Goal: Task Accomplishment & Management: Manage account settings

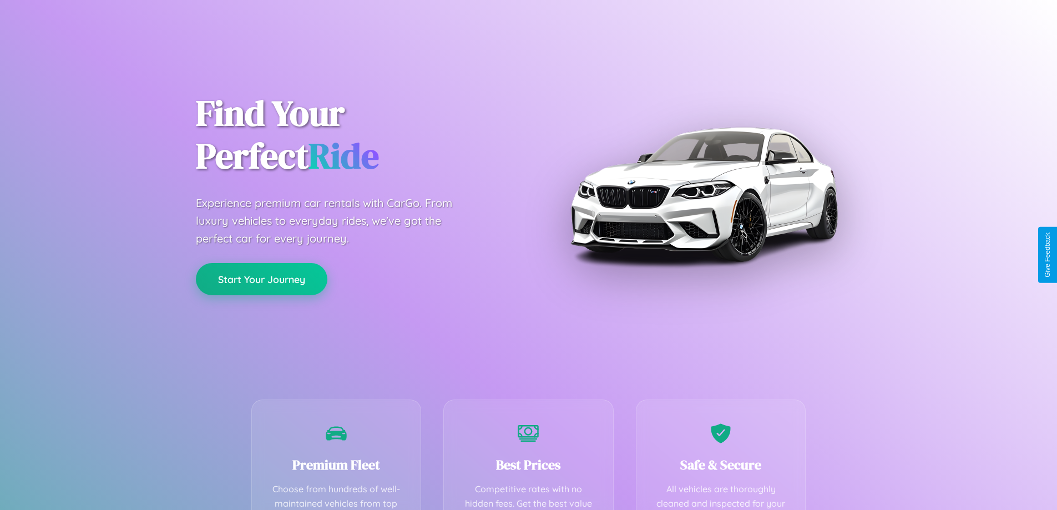
click at [261, 279] on button "Start Your Journey" at bounding box center [261, 279] width 131 height 32
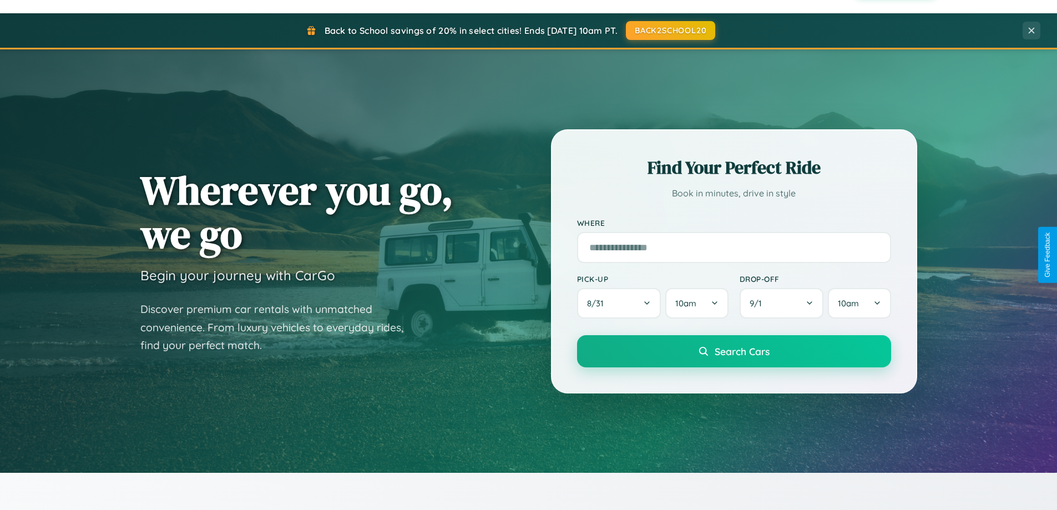
scroll to position [763, 0]
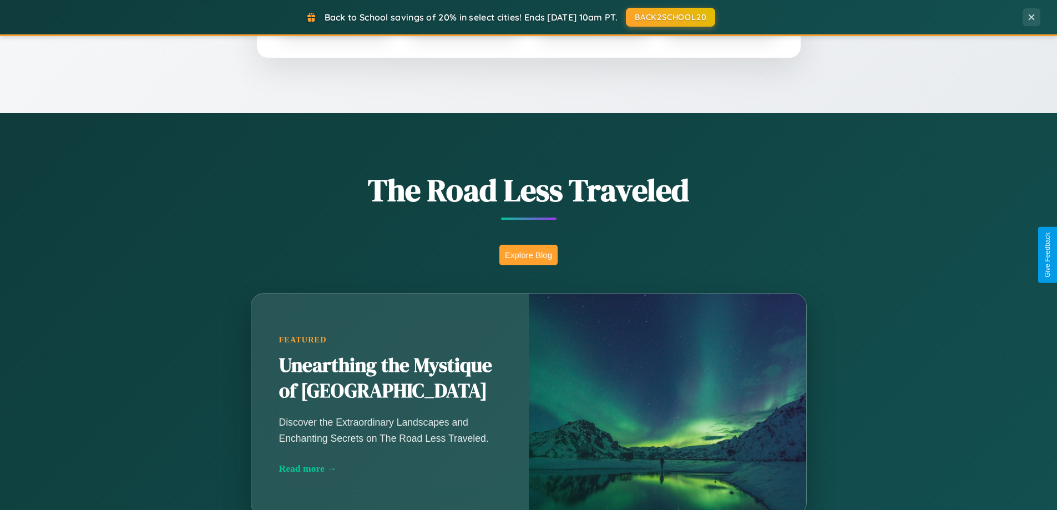
click at [528, 255] on button "Explore Blog" at bounding box center [528, 255] width 58 height 21
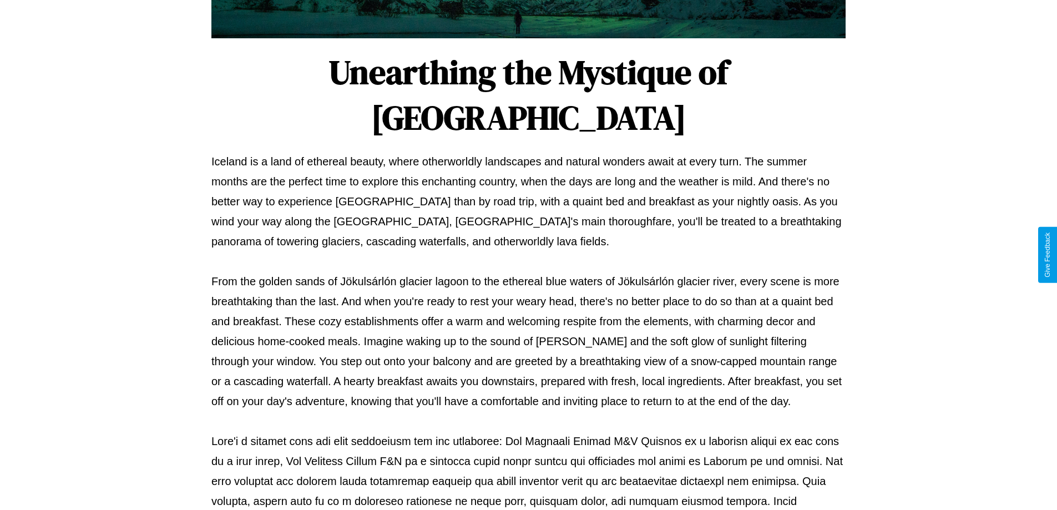
scroll to position [359, 0]
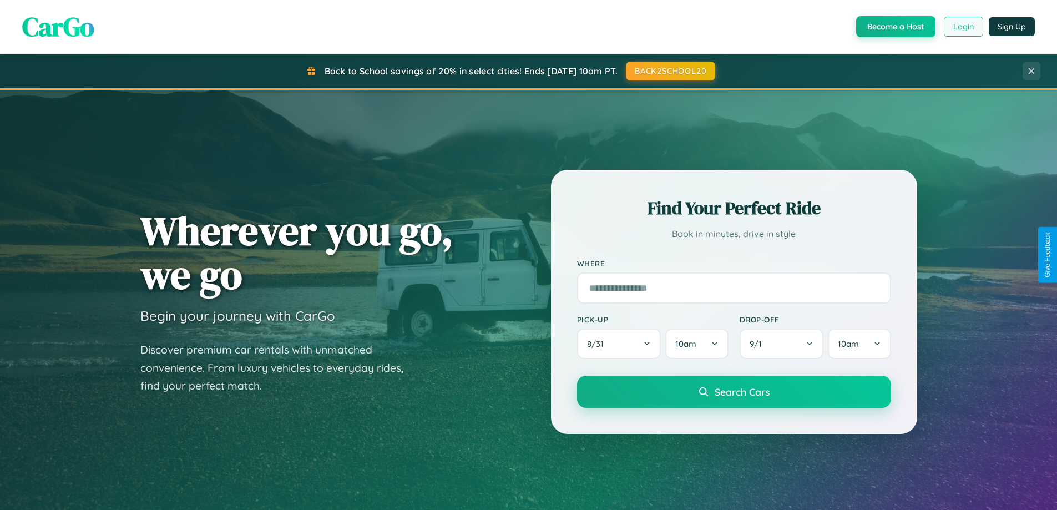
click at [963, 27] on button "Login" at bounding box center [963, 27] width 39 height 20
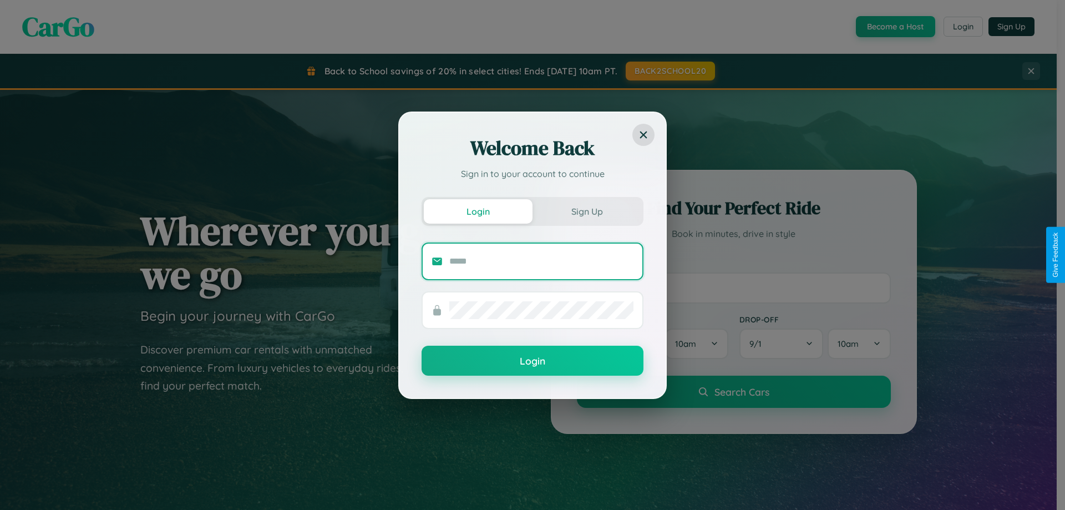
click at [541, 261] on input "text" at bounding box center [541, 261] width 184 height 18
type input "**********"
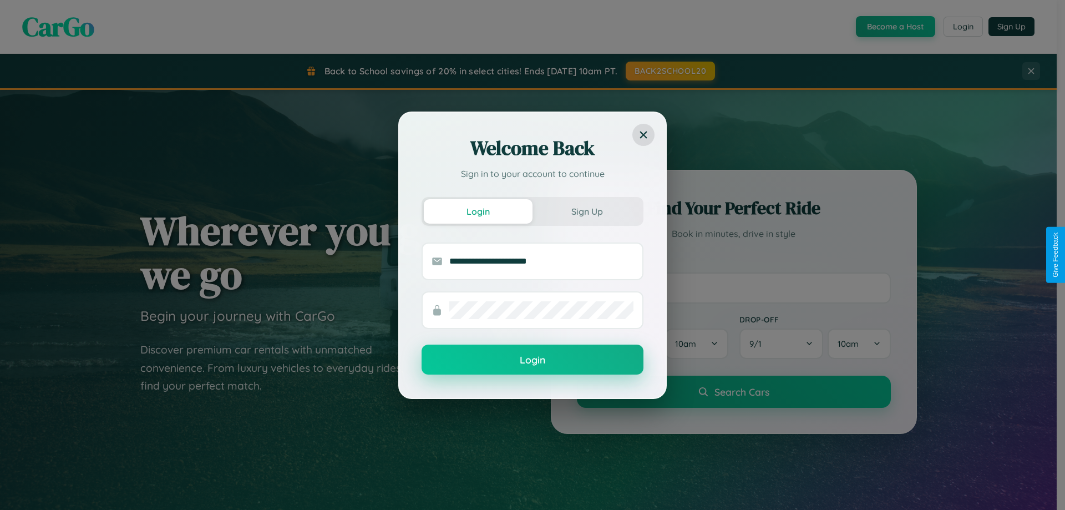
click at [533, 359] on button "Login" at bounding box center [533, 360] width 222 height 30
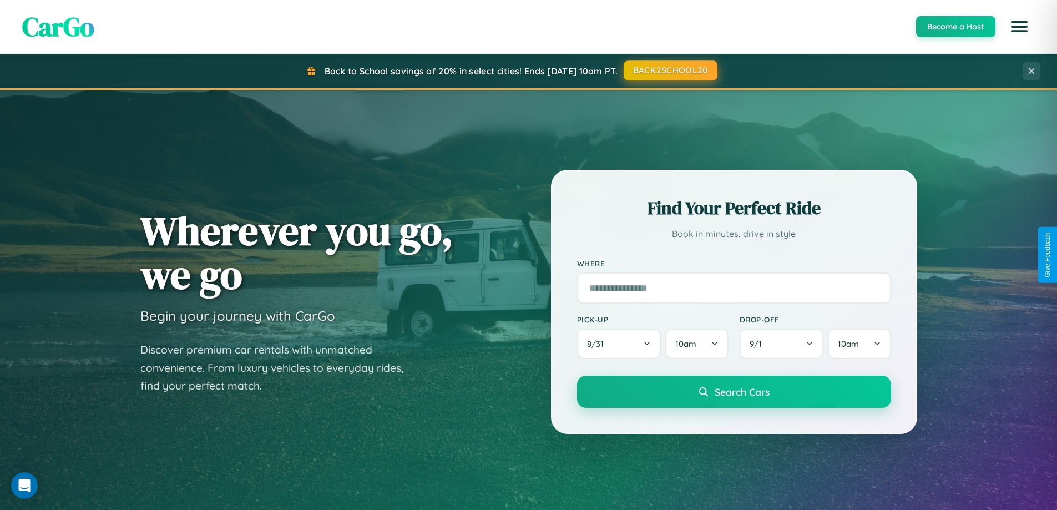
click at [670, 70] on button "BACK2SCHOOL20" at bounding box center [671, 70] width 94 height 20
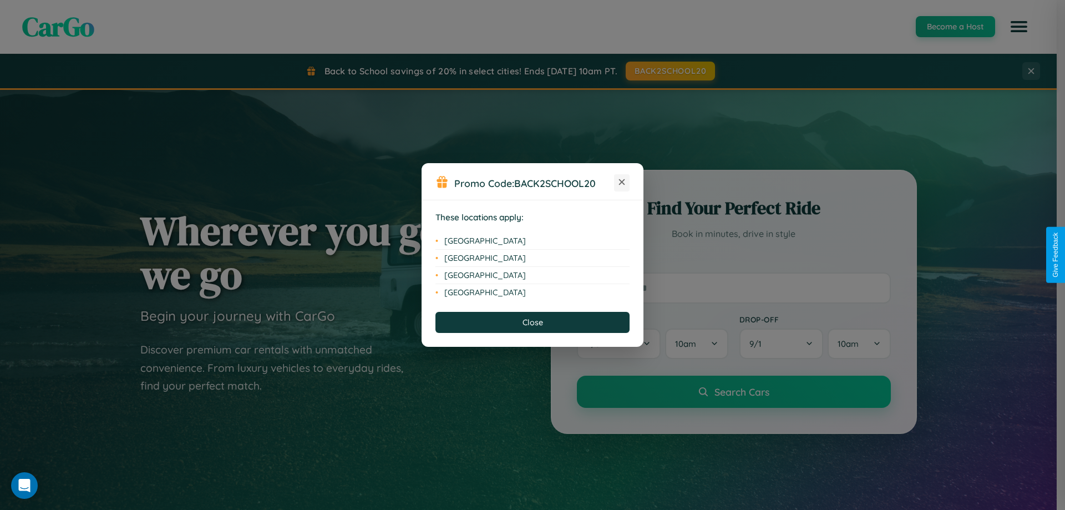
click at [622, 183] on icon at bounding box center [622, 182] width 6 height 6
